Goal: Task Accomplishment & Management: Use online tool/utility

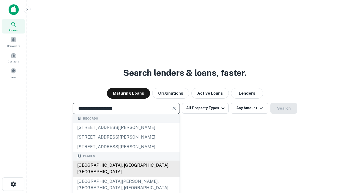
click at [126, 177] on div "[GEOGRAPHIC_DATA], [GEOGRAPHIC_DATA], [GEOGRAPHIC_DATA]" at bounding box center [126, 168] width 107 height 16
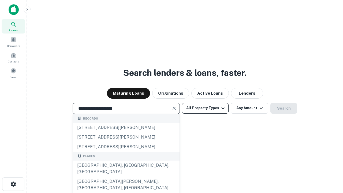
type input "**********"
click at [205, 108] on button "All Property Types" at bounding box center [205, 108] width 47 height 11
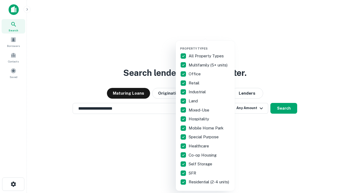
click at [209, 45] on button "button" at bounding box center [209, 45] width 59 height 0
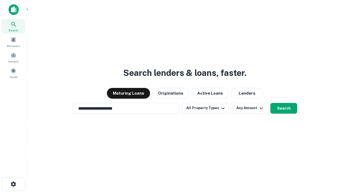
scroll to position [8, 0]
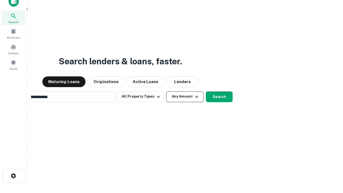
click at [166, 91] on button "Any Amount" at bounding box center [185, 96] width 38 height 11
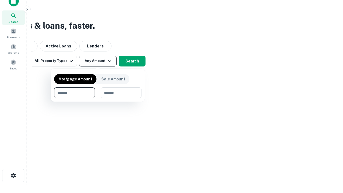
type input "*******"
click at [98, 98] on button "button" at bounding box center [97, 98] width 87 height 0
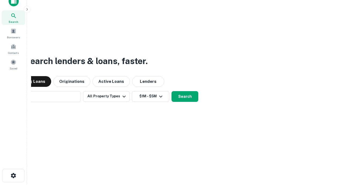
scroll to position [8, 0]
click at [171, 91] on button "Search" at bounding box center [184, 96] width 27 height 11
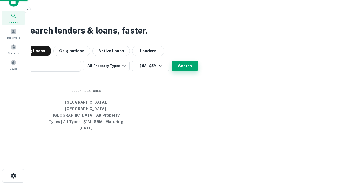
scroll to position [9, 0]
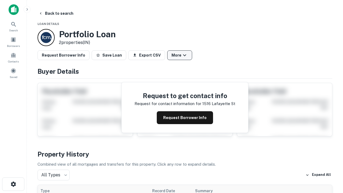
click at [179, 55] on button "More" at bounding box center [179, 55] width 25 height 10
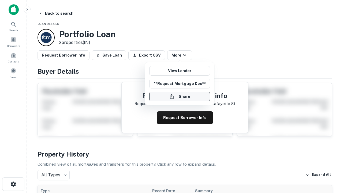
click at [179, 96] on button "Share" at bounding box center [179, 97] width 61 height 10
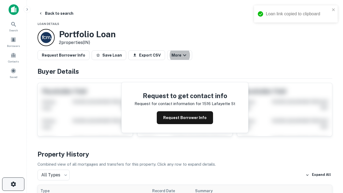
click at [13, 184] on icon "button" at bounding box center [13, 184] width 6 height 6
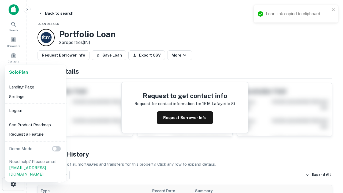
click at [35, 110] on li "Logout" at bounding box center [35, 111] width 57 height 10
